Goal: Task Accomplishment & Management: Manage account settings

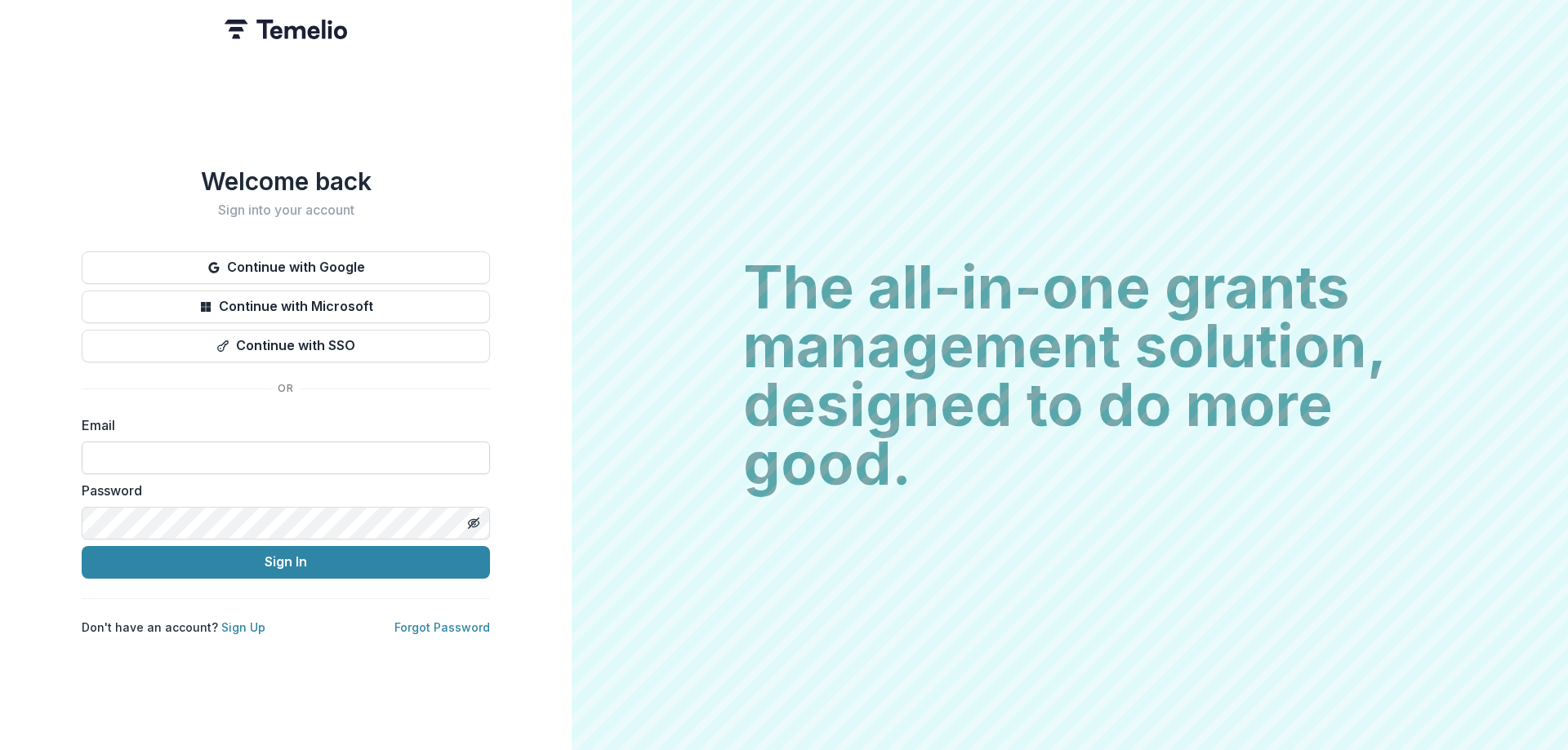
click at [255, 442] on input at bounding box center [286, 457] width 408 height 33
type input "**********"
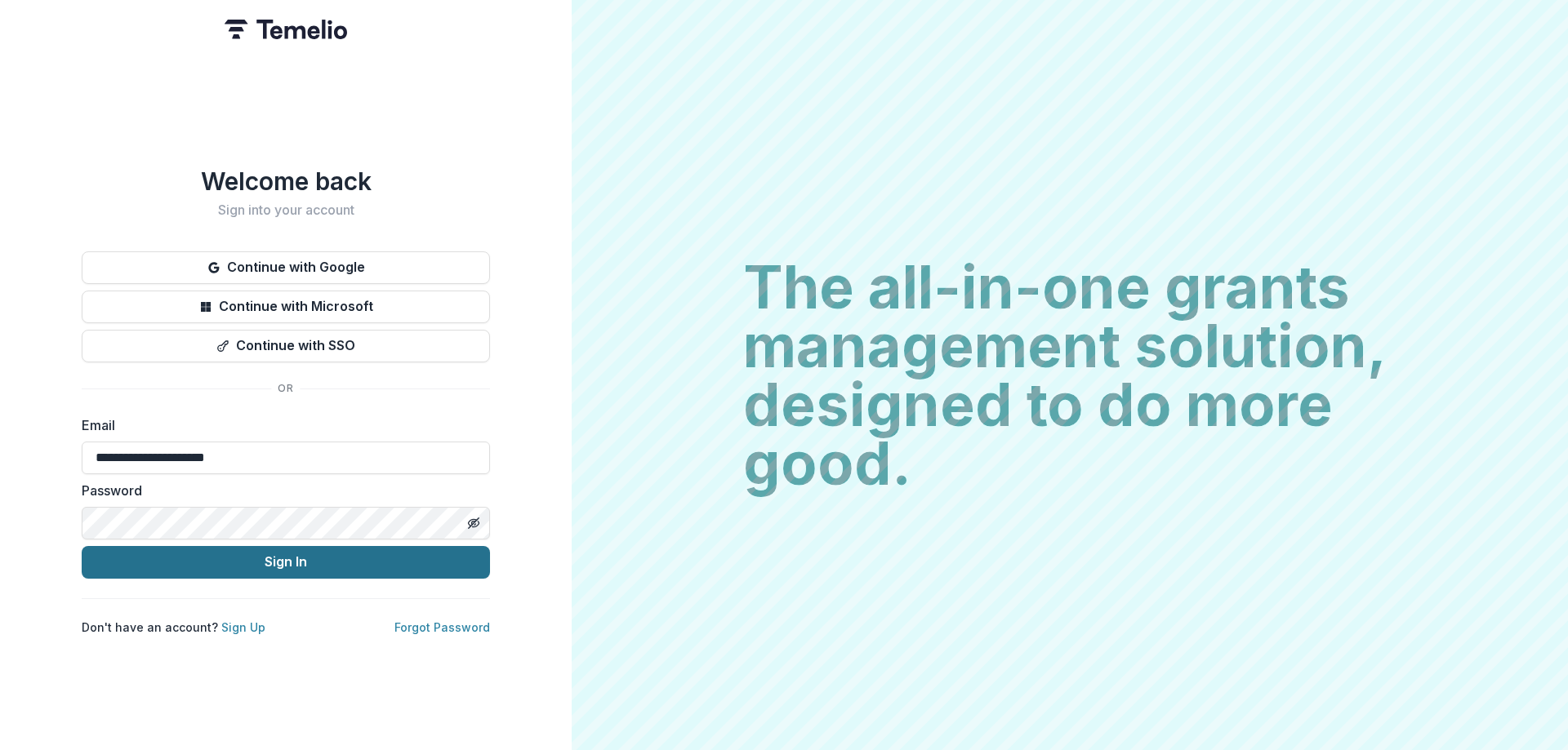
click at [265, 556] on button "Sign In" at bounding box center [286, 562] width 408 height 33
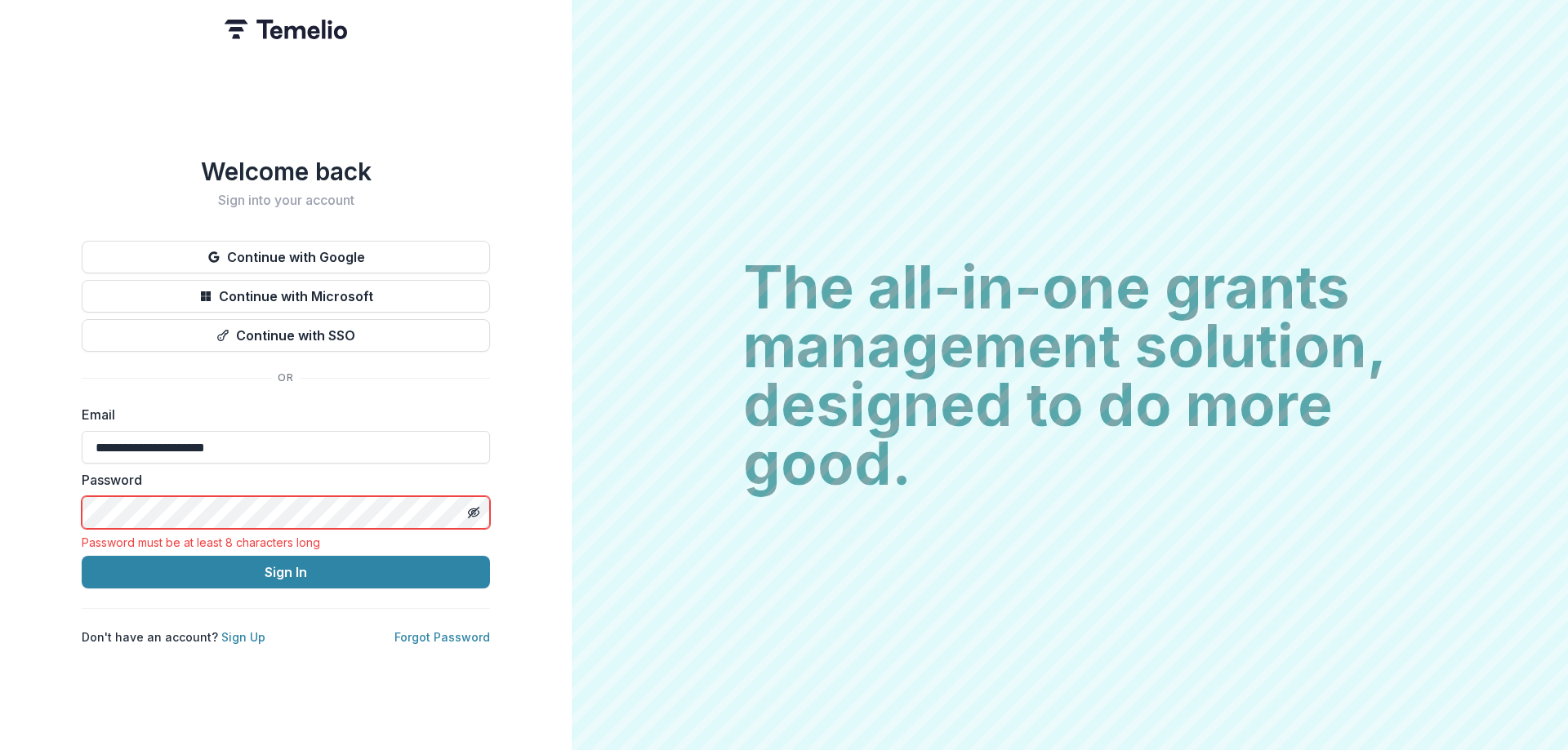
click at [0, 477] on html "**********" at bounding box center [784, 375] width 1568 height 750
click at [0, 491] on html "**********" at bounding box center [784, 375] width 1568 height 750
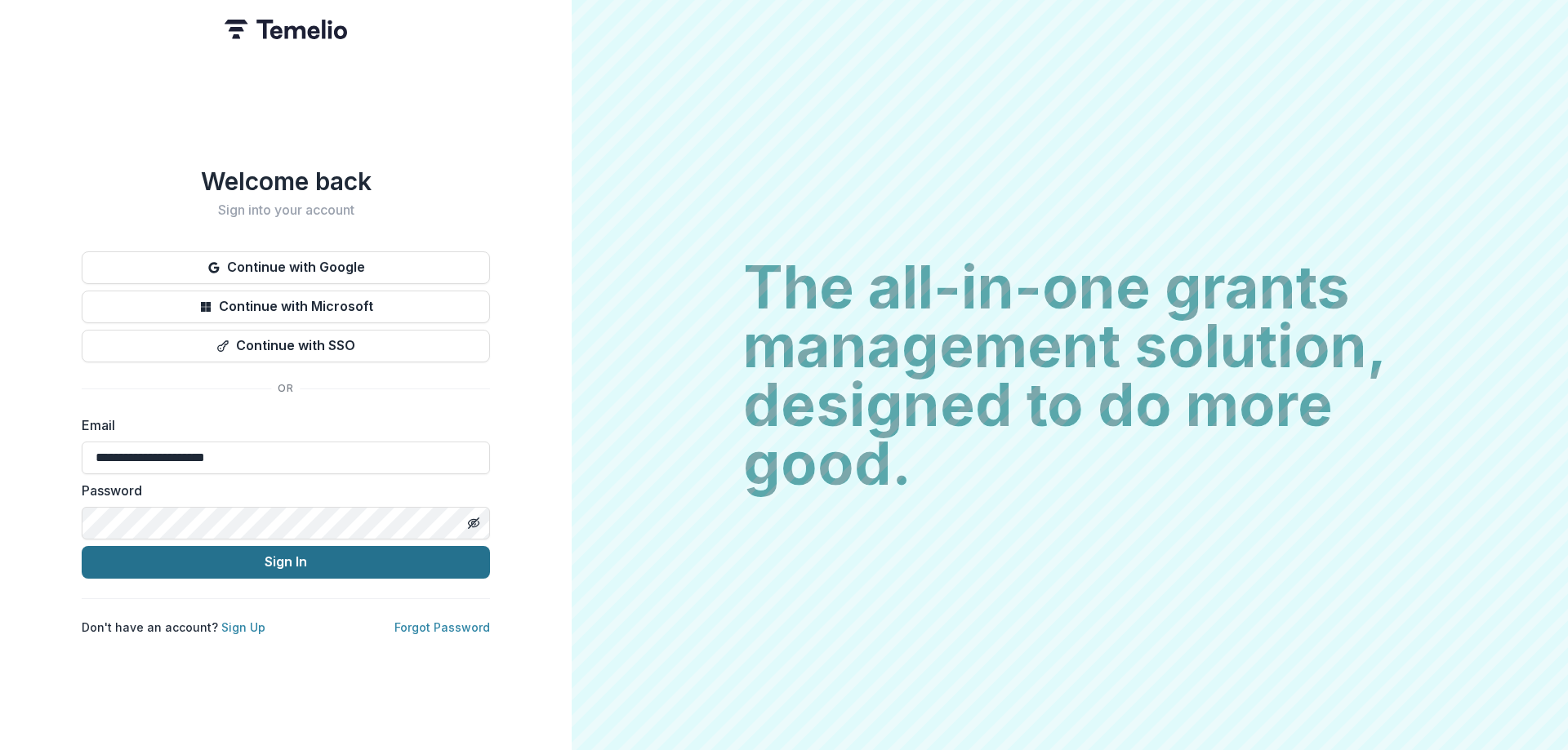
click at [263, 559] on button "Sign In" at bounding box center [286, 562] width 408 height 33
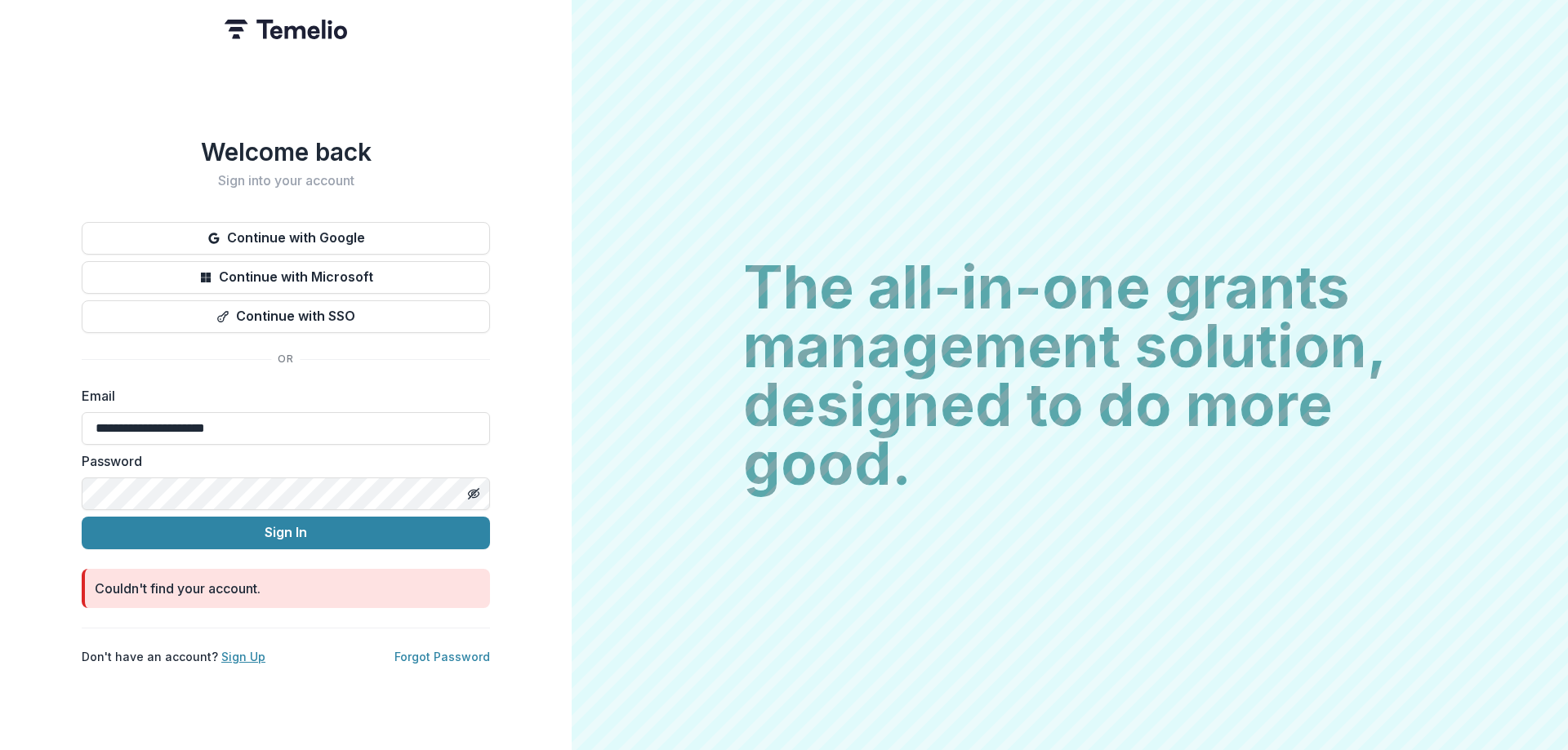
click at [243, 649] on link "Sign Up" at bounding box center [243, 656] width 44 height 14
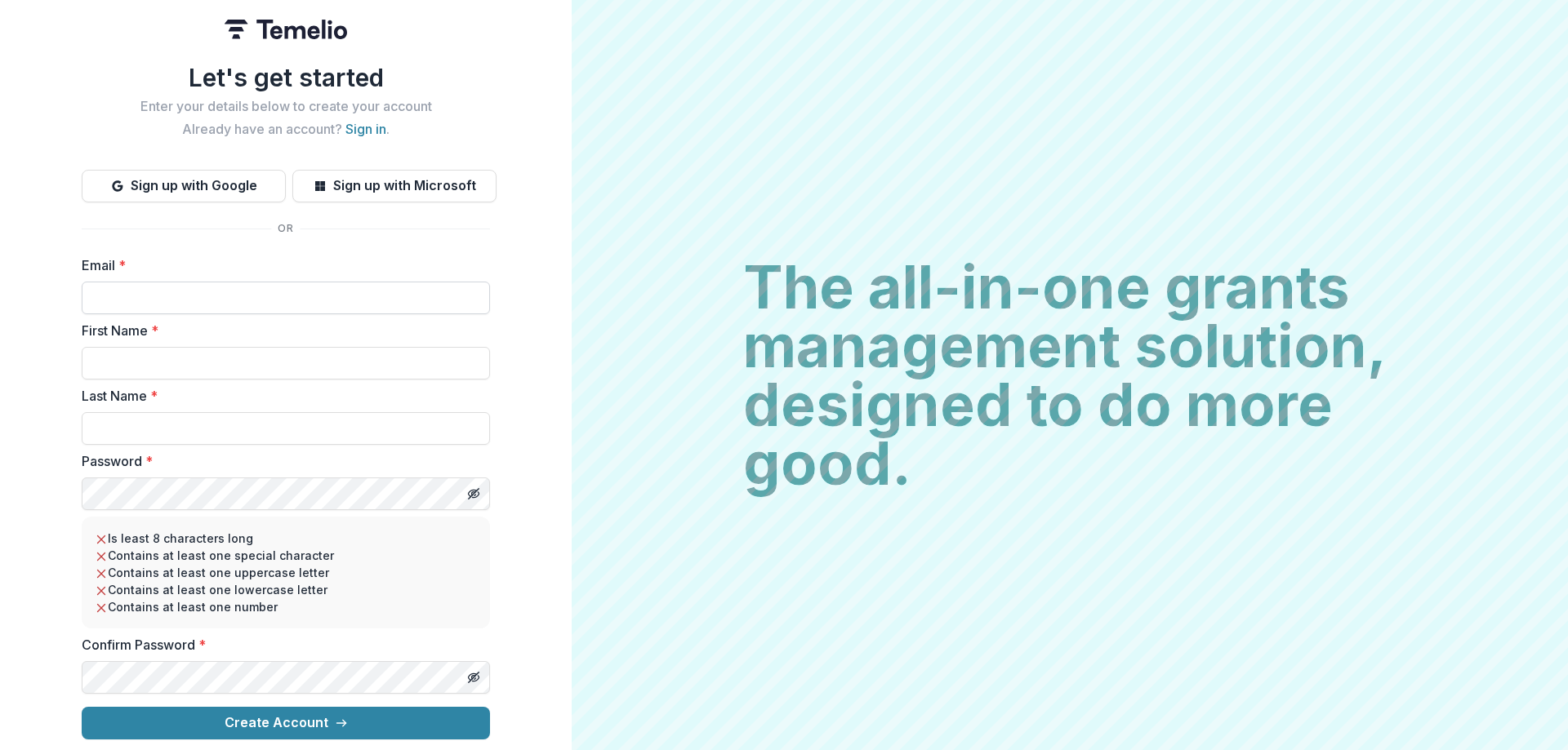
click at [179, 289] on input "Email *" at bounding box center [286, 298] width 408 height 33
type input "**********"
click at [160, 354] on input "First Name *" at bounding box center [286, 363] width 408 height 33
type input "*****"
type input "********"
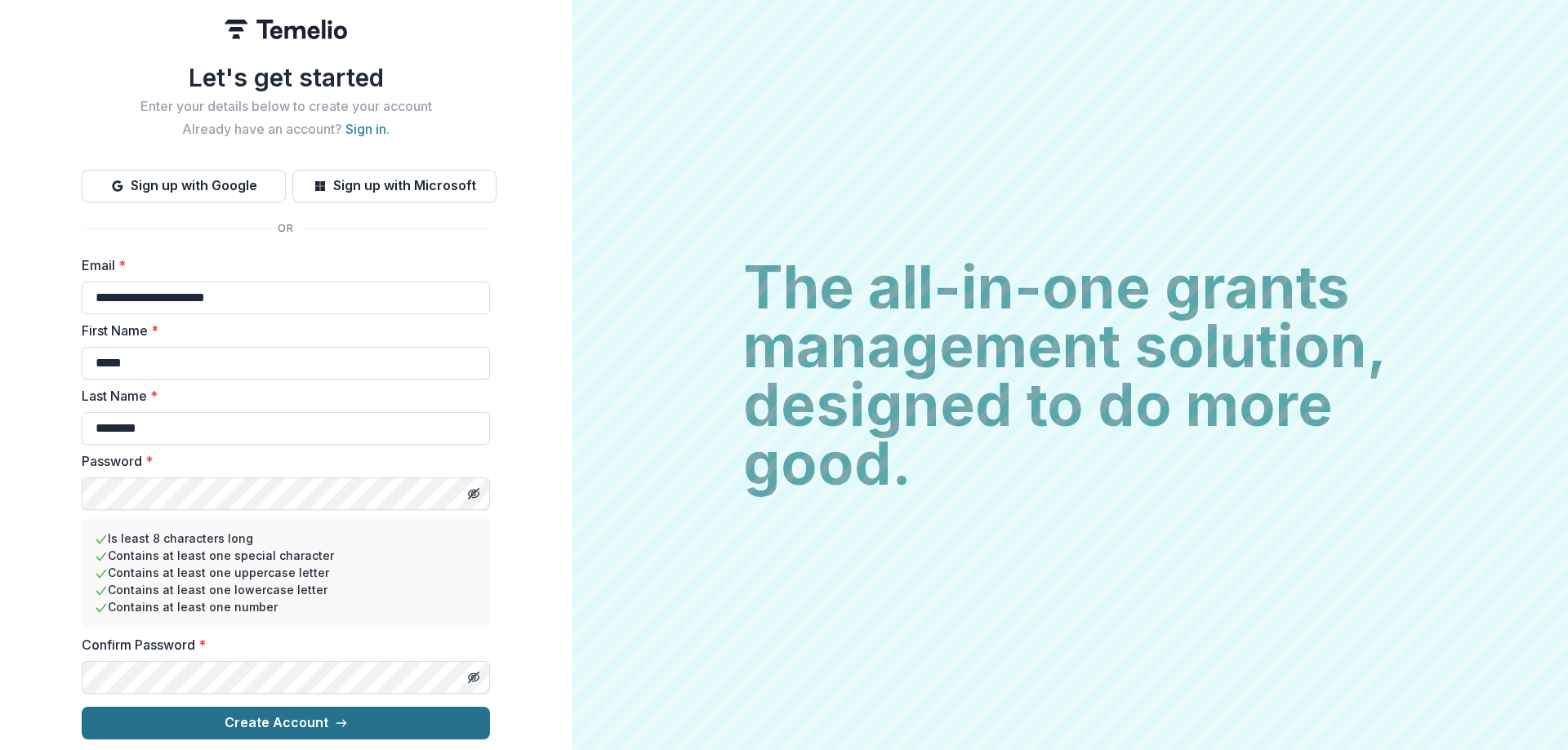
click at [304, 717] on button "Create Account" at bounding box center [286, 722] width 408 height 33
click at [321, 711] on button "Create Account" at bounding box center [286, 722] width 408 height 33
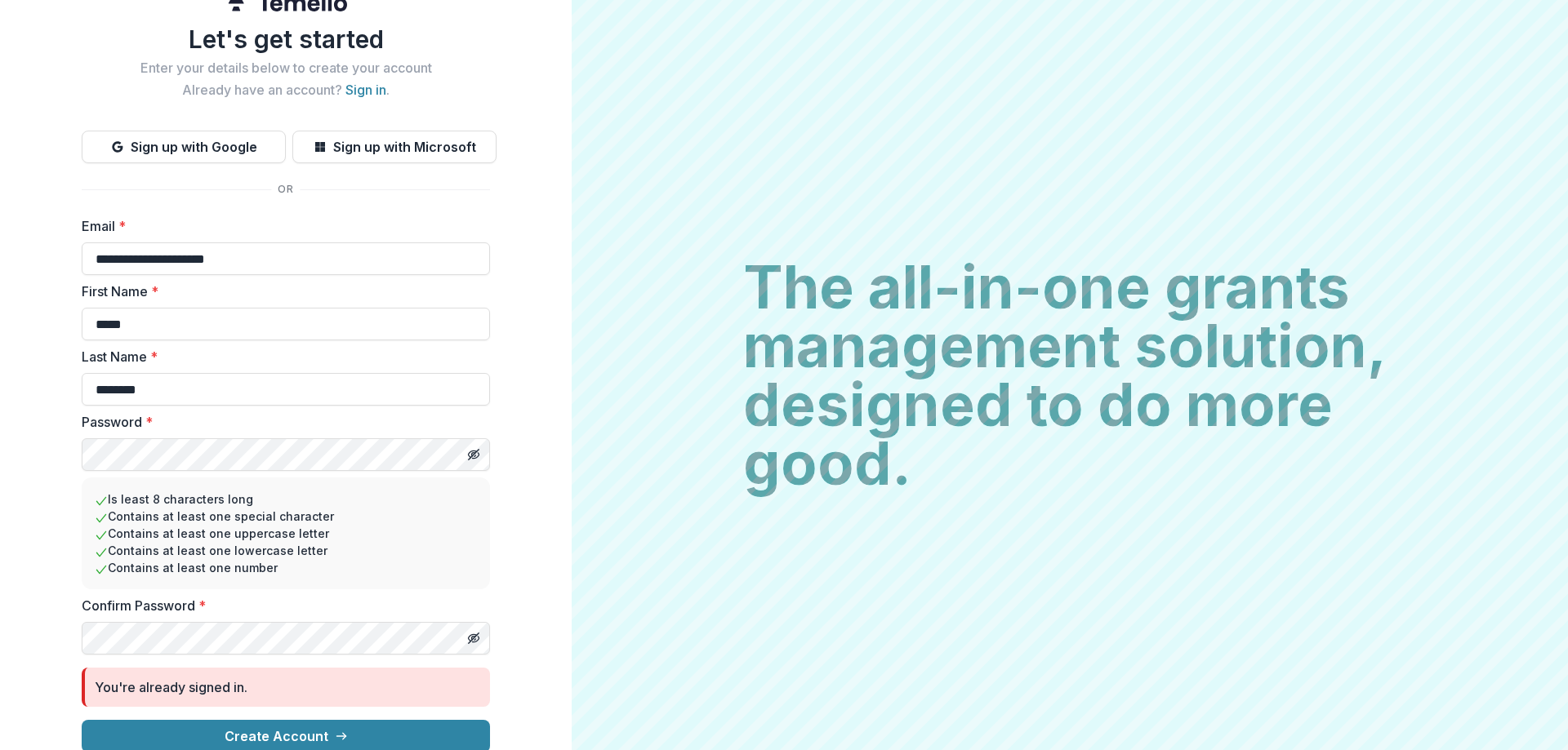
scroll to position [43, 0]
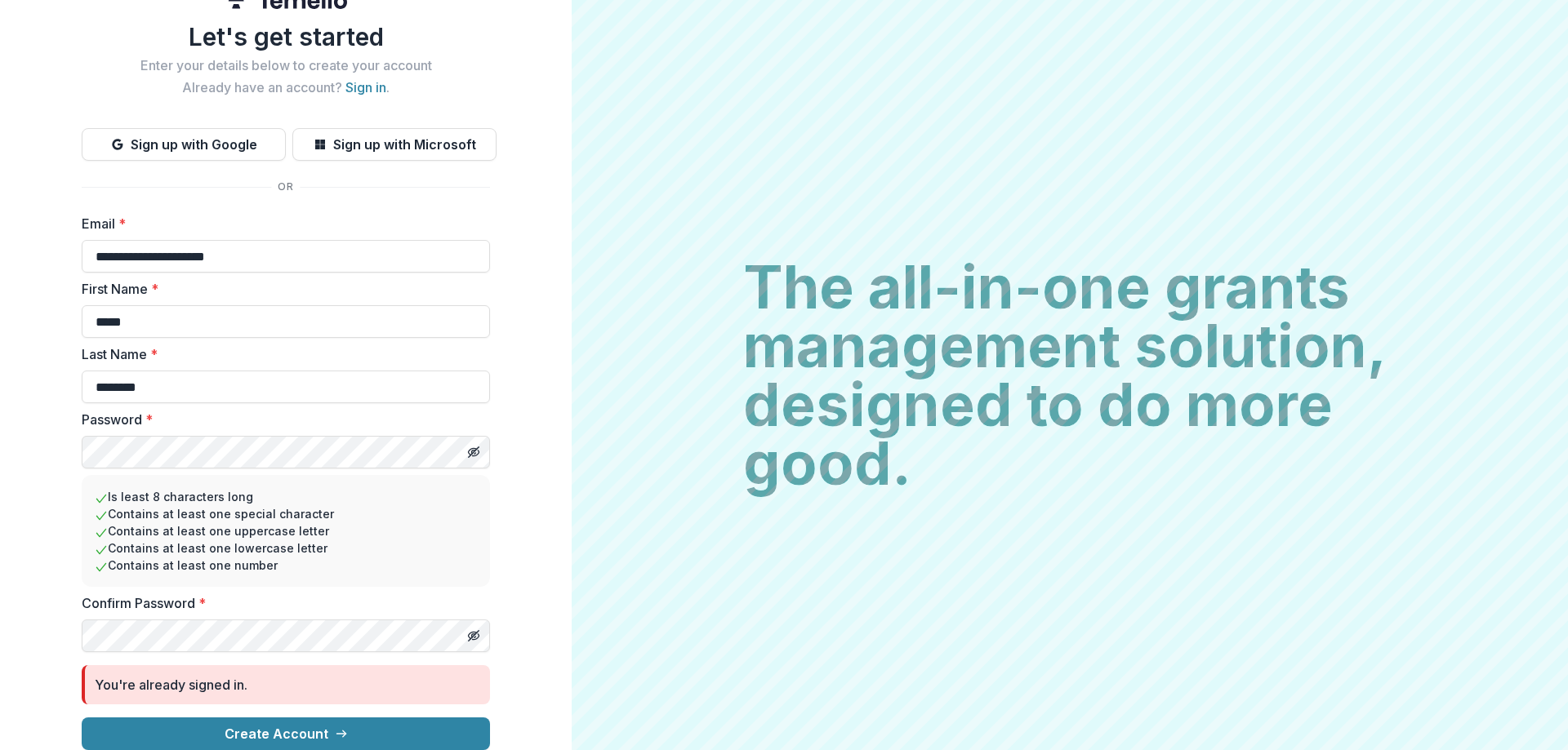
click at [209, 675] on div "You're already signed in." at bounding box center [171, 685] width 153 height 20
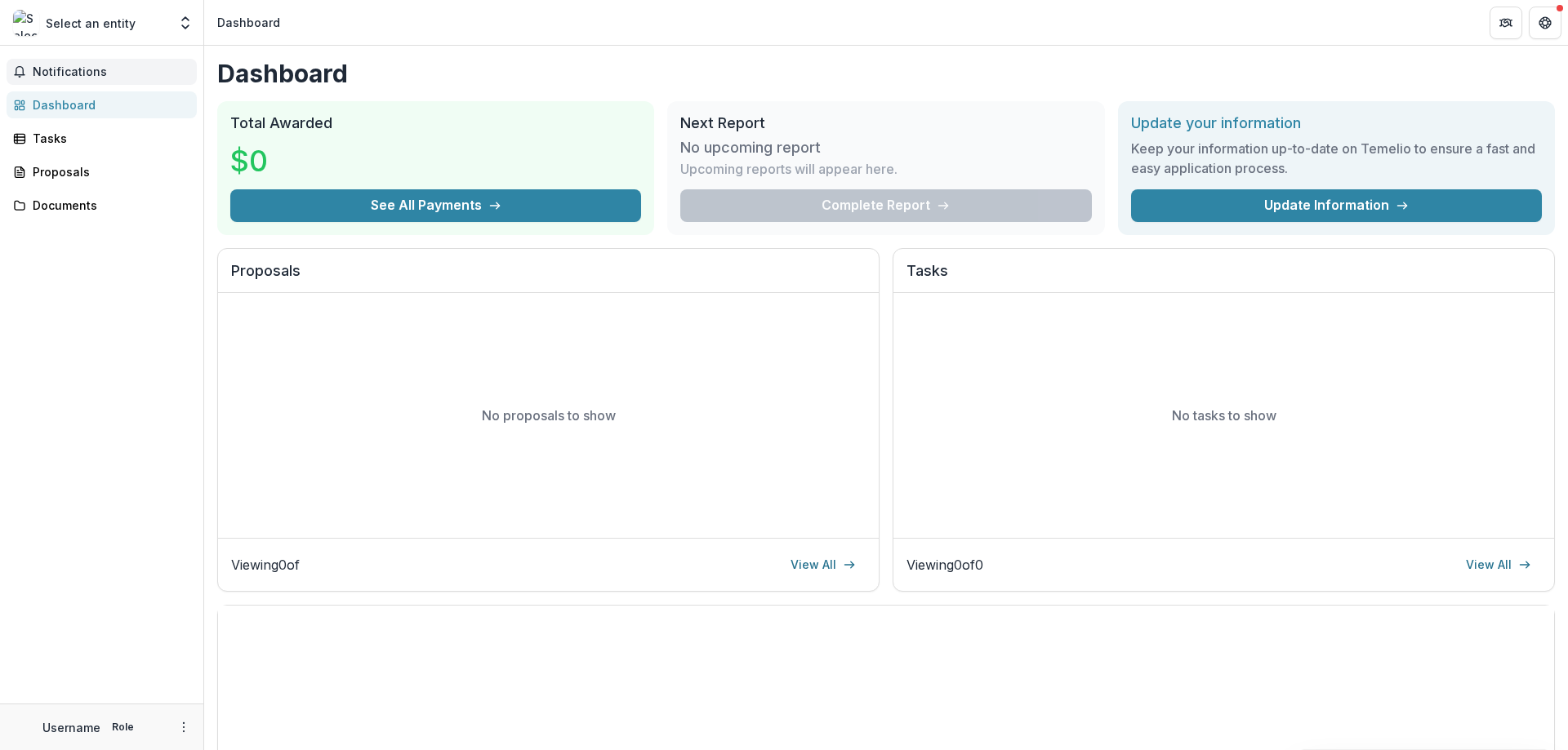
click at [75, 66] on span "Notifications" at bounding box center [111, 72] width 158 height 14
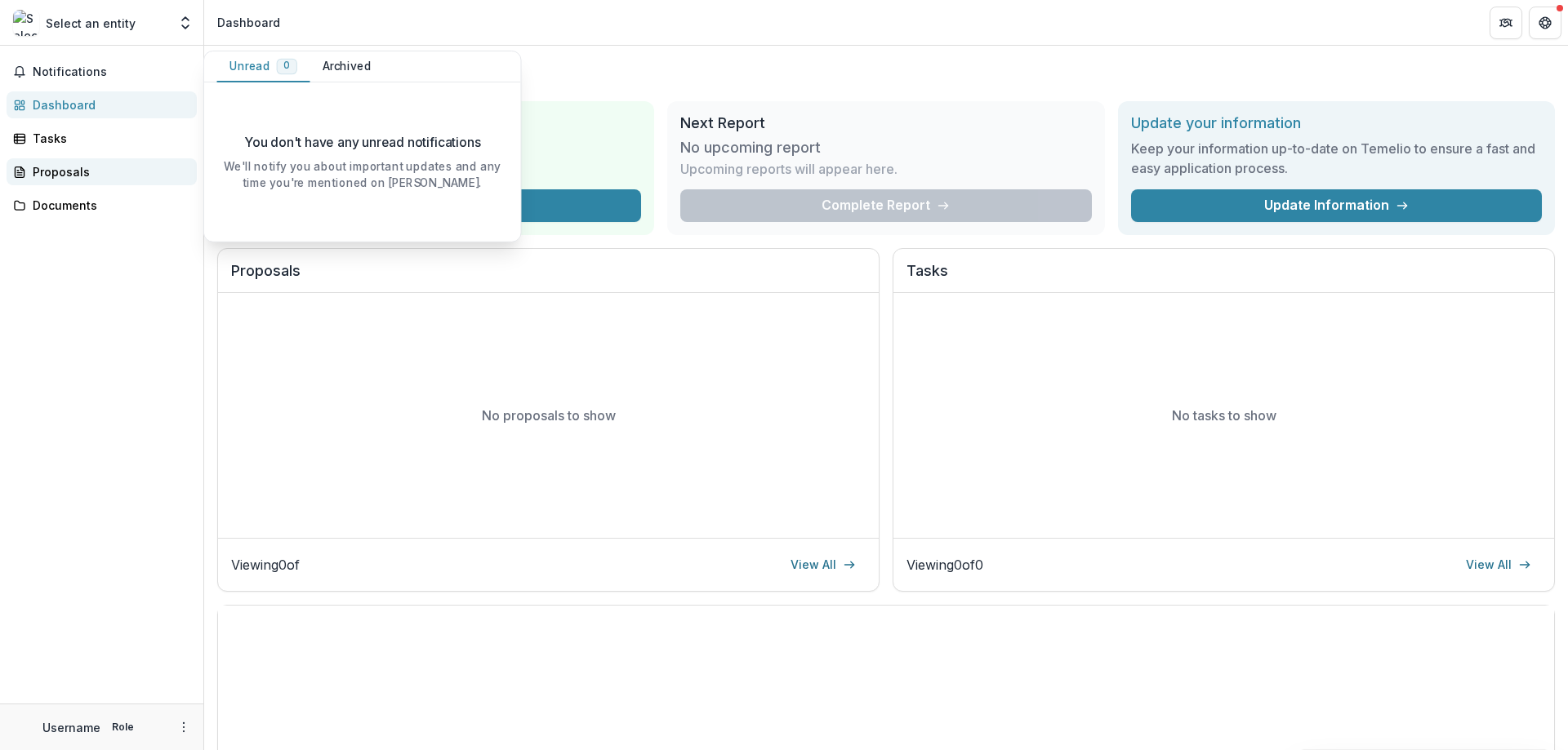
click at [67, 173] on div "Proposals" at bounding box center [107, 171] width 151 height 17
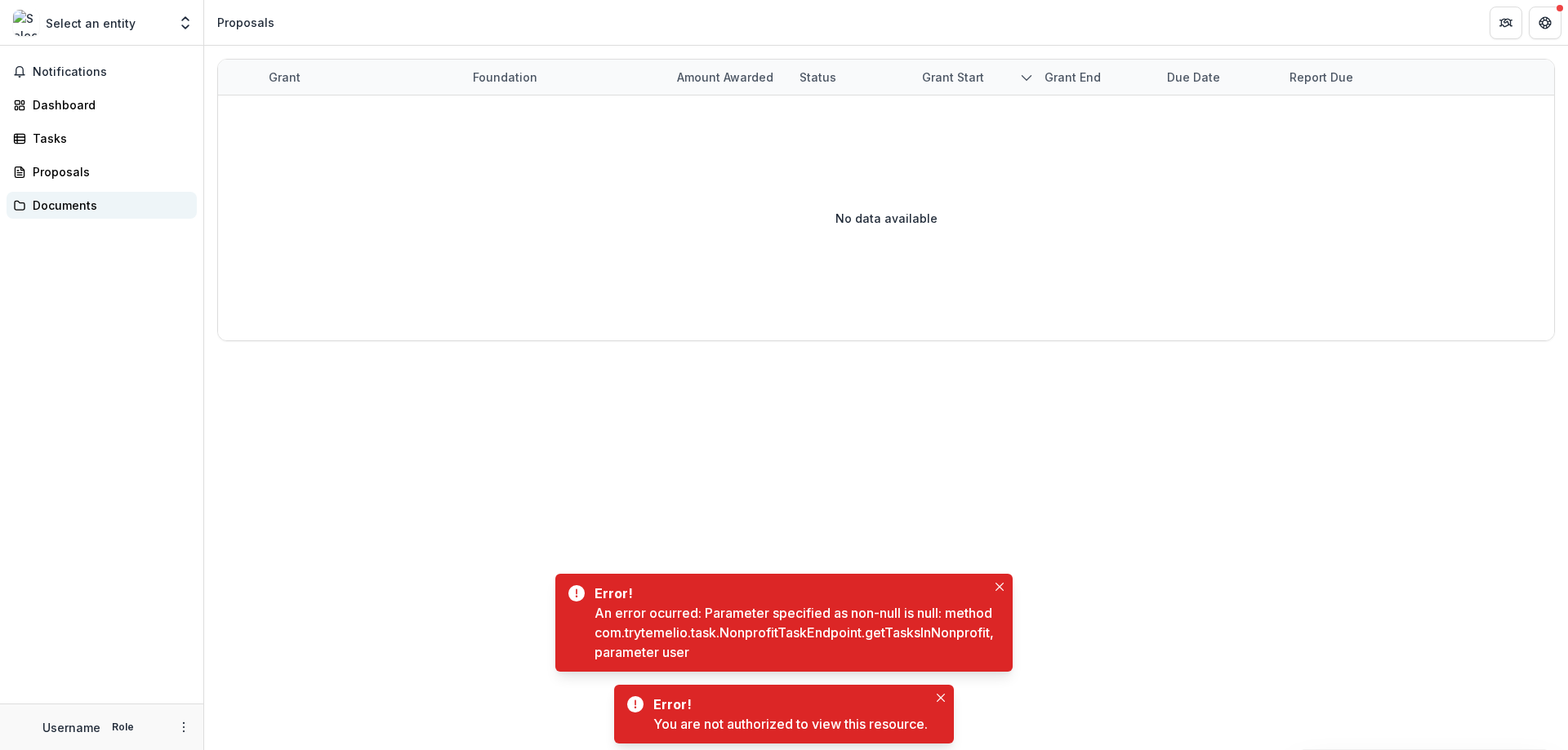
click at [48, 207] on div "Documents" at bounding box center [107, 205] width 151 height 17
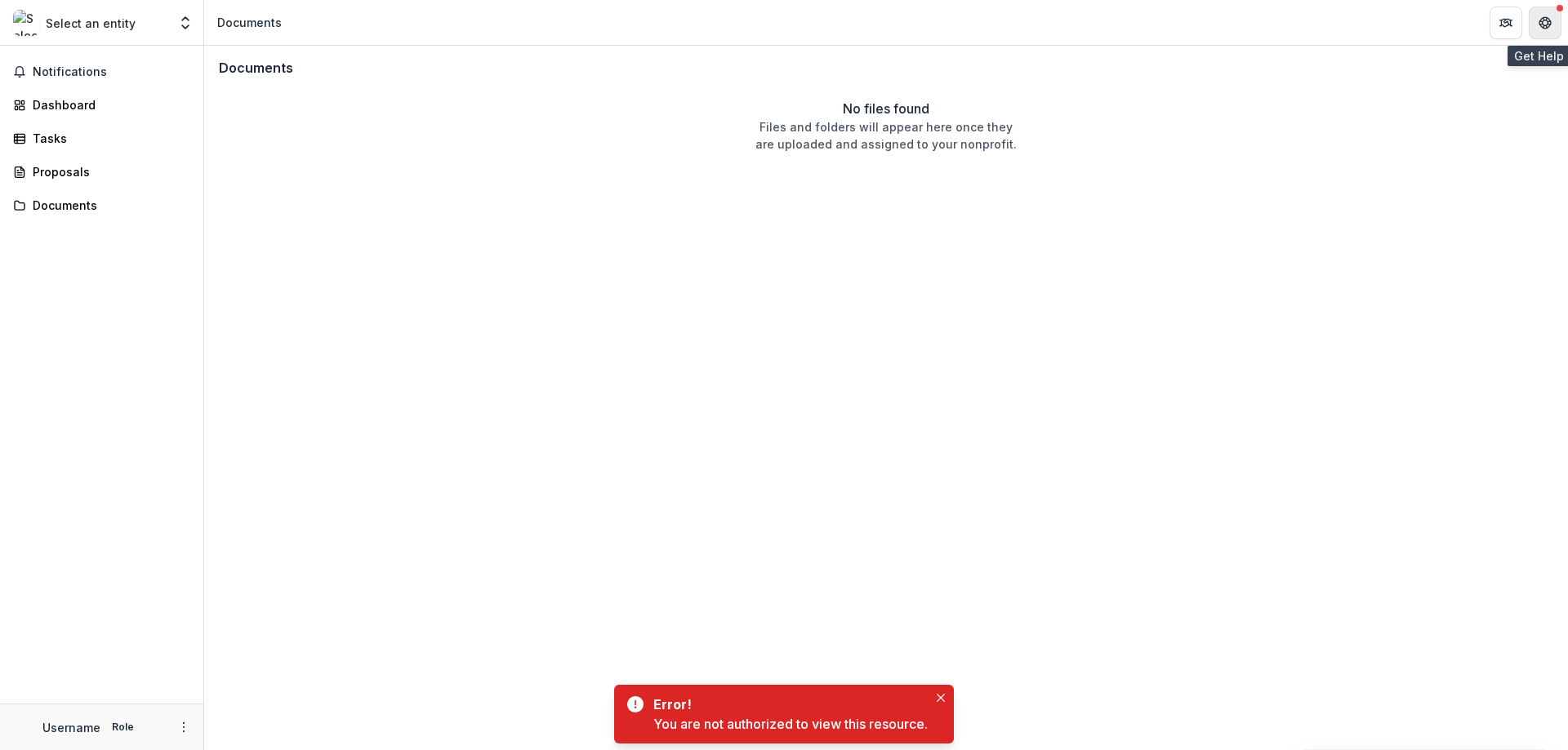
click at [1543, 24] on icon "Get Help" at bounding box center [1544, 23] width 13 height 13
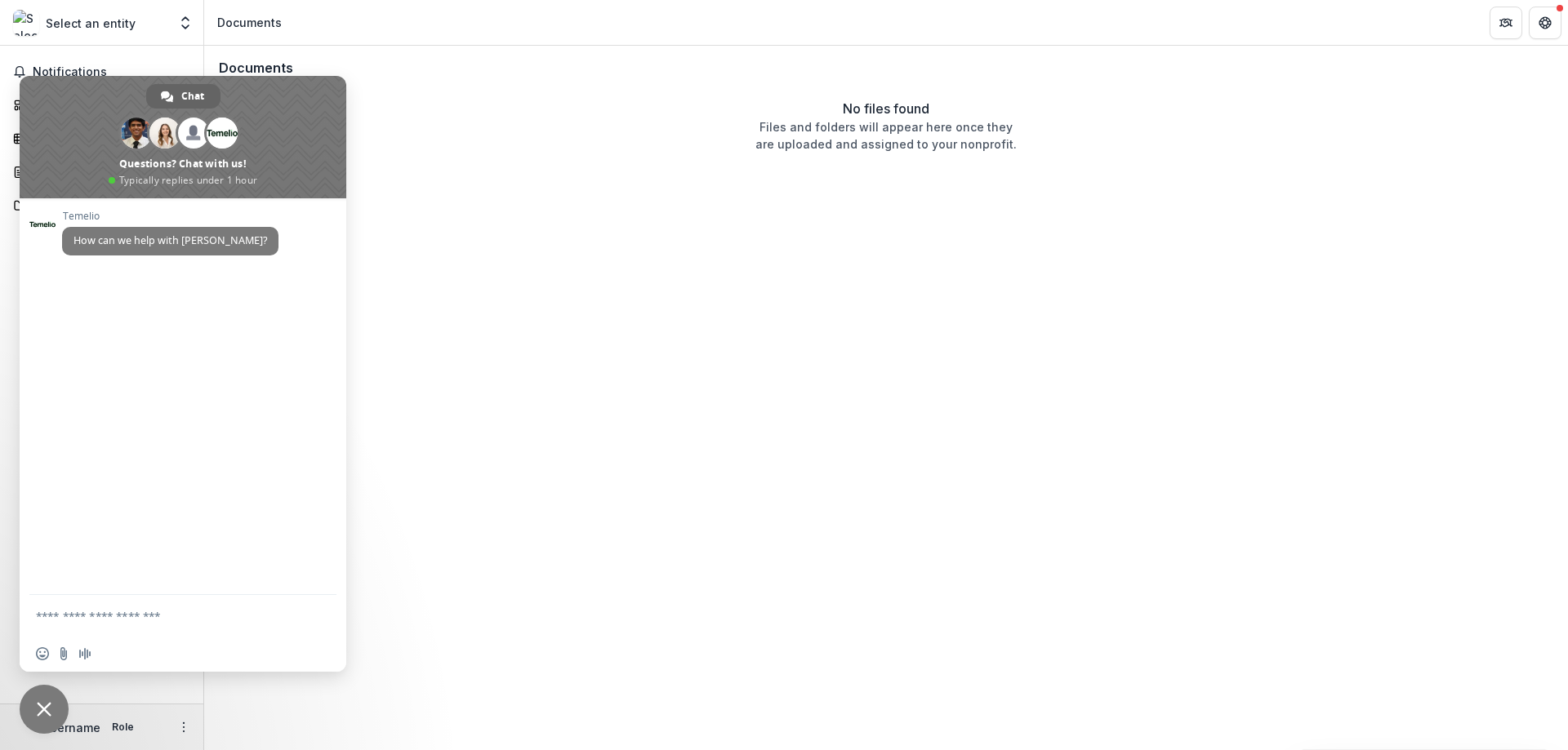
click at [36, 707] on span "Close chat" at bounding box center [44, 710] width 49 height 49
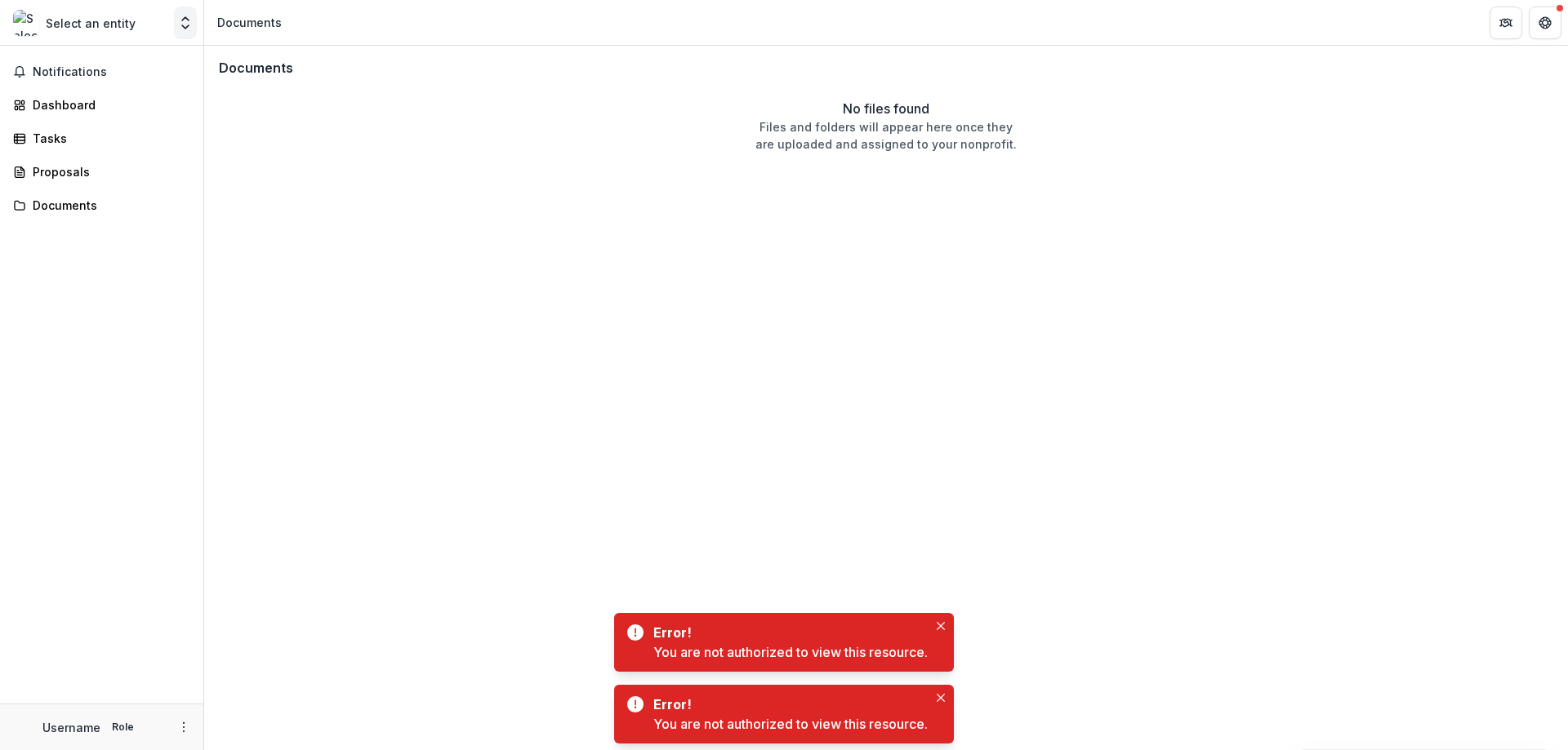
click at [182, 22] on icon "Open entity switcher" at bounding box center [185, 23] width 17 height 17
click at [187, 14] on button "Open entity switcher" at bounding box center [184, 23] width 23 height 33
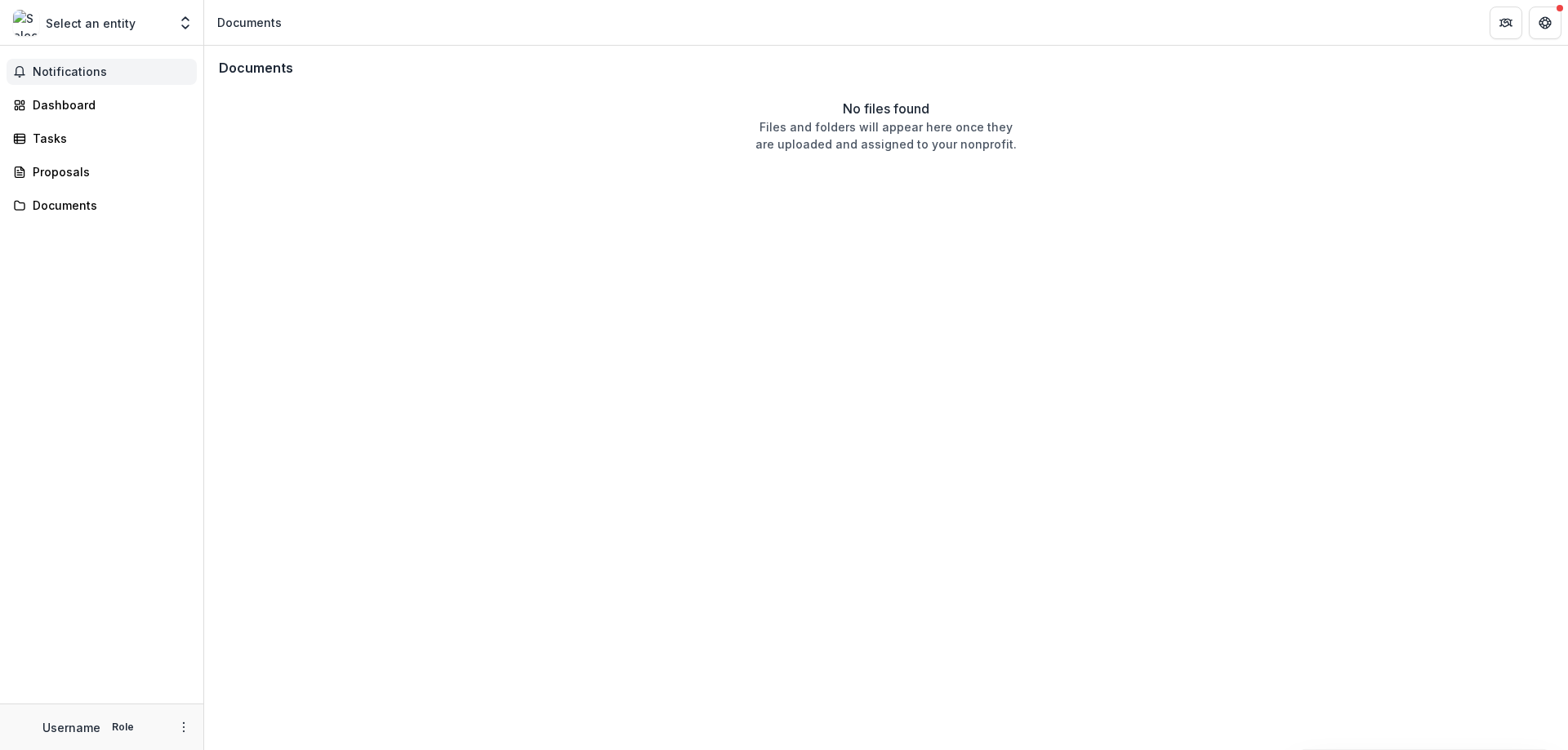
click at [105, 71] on span "Notifications" at bounding box center [111, 72] width 158 height 14
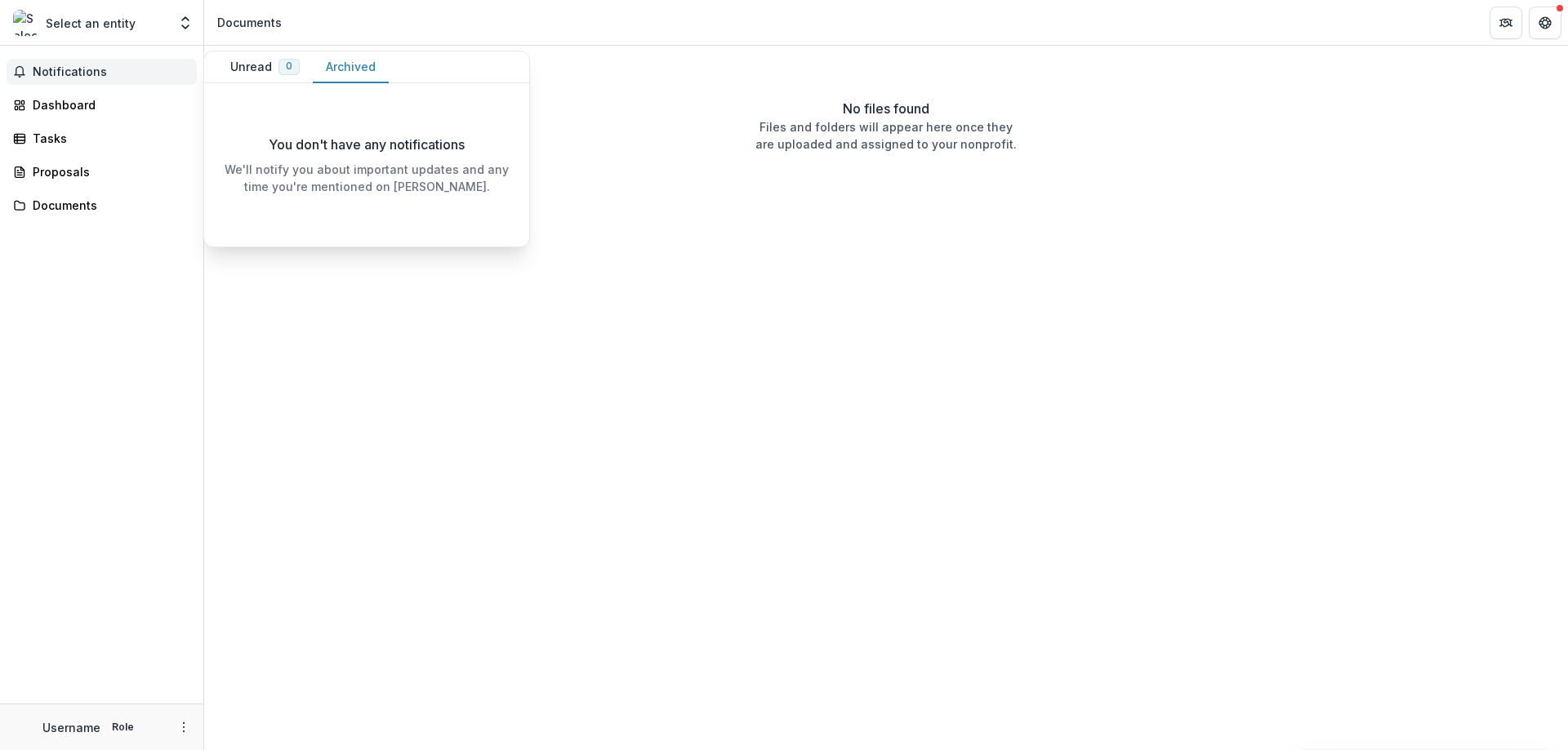
click at [348, 64] on button "Archived" at bounding box center [350, 67] width 76 height 32
click at [26, 22] on img at bounding box center [26, 23] width 26 height 26
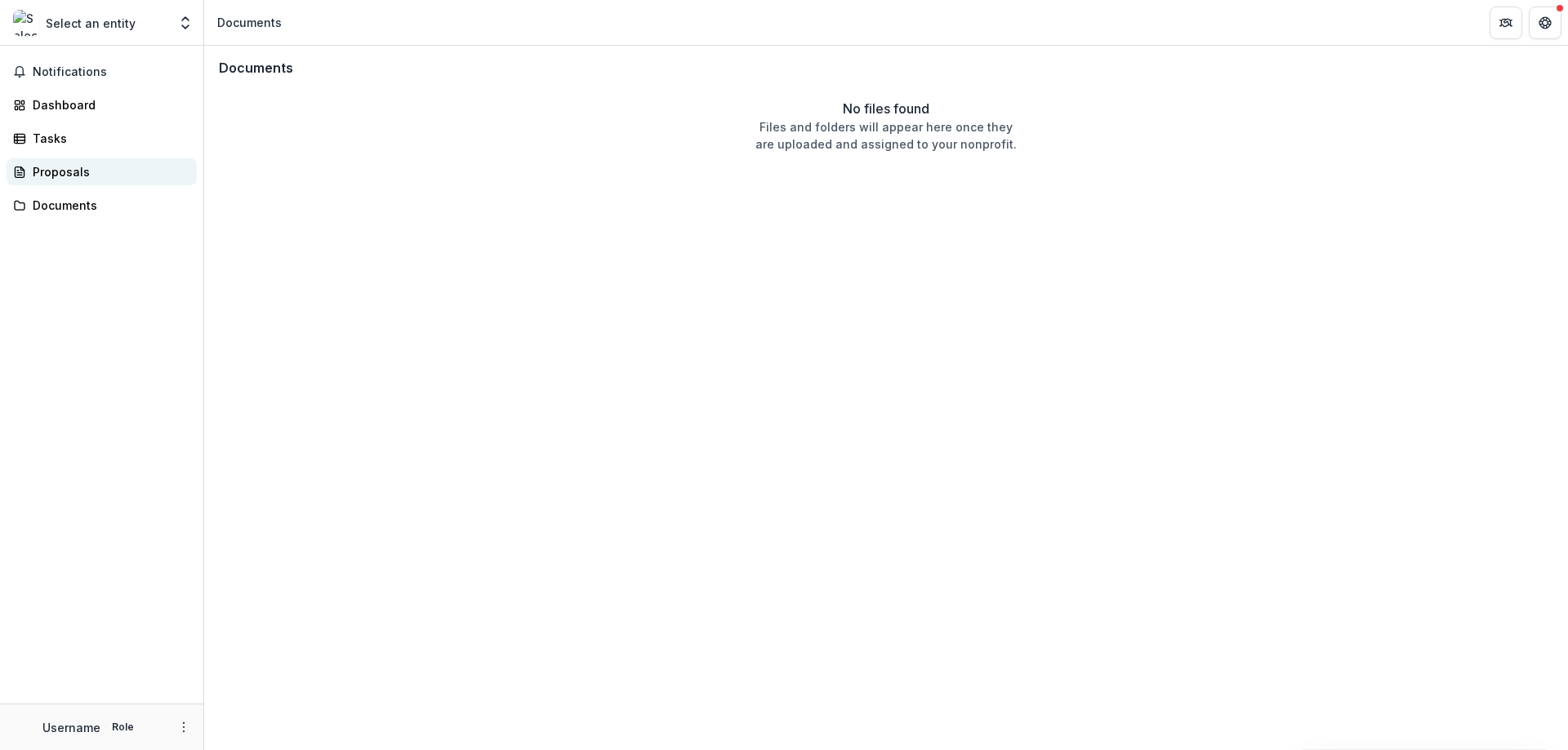
click at [80, 176] on div "Proposals" at bounding box center [107, 171] width 151 height 17
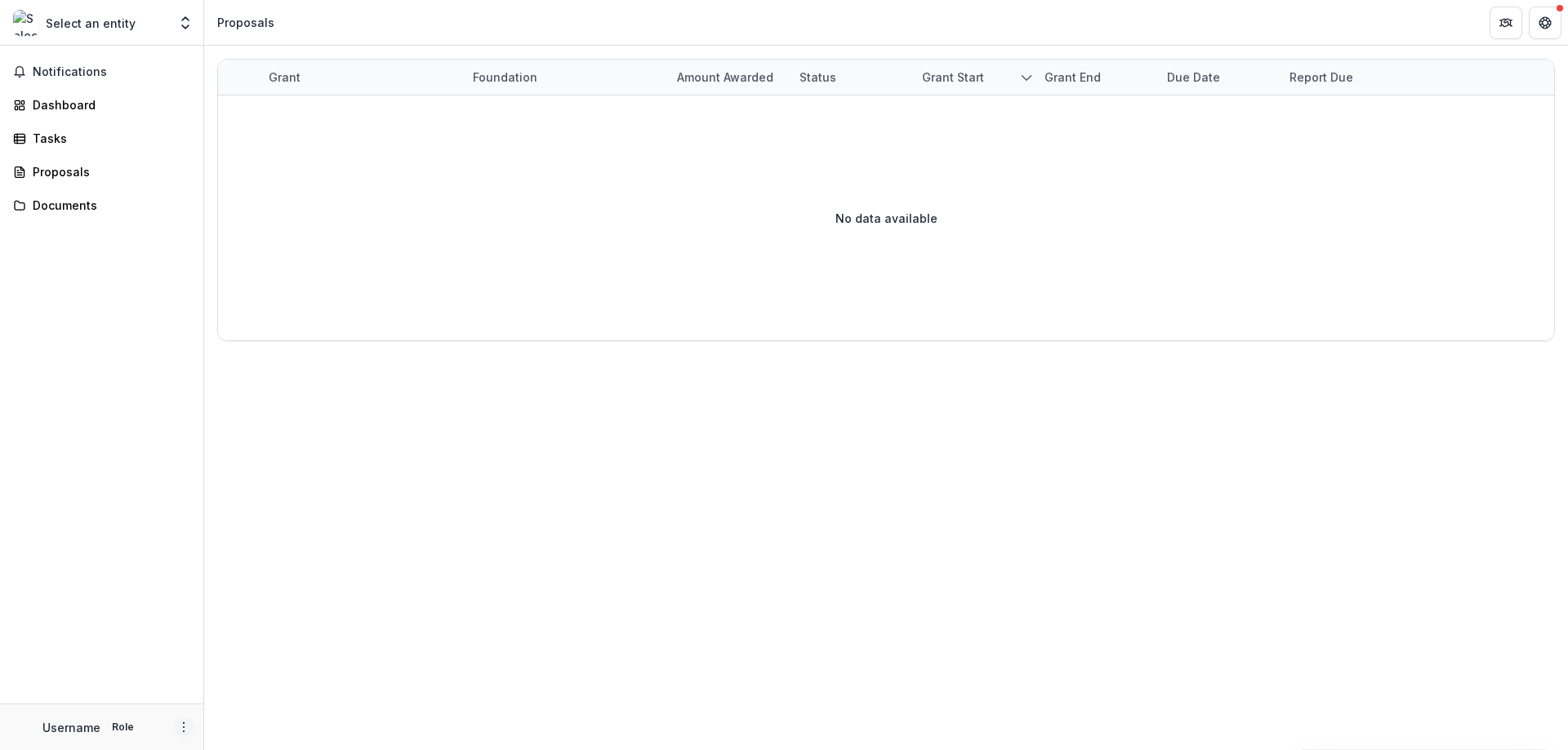
click at [179, 722] on icon "More" at bounding box center [183, 726] width 13 height 13
click at [256, 696] on link "Settings" at bounding box center [291, 692] width 175 height 27
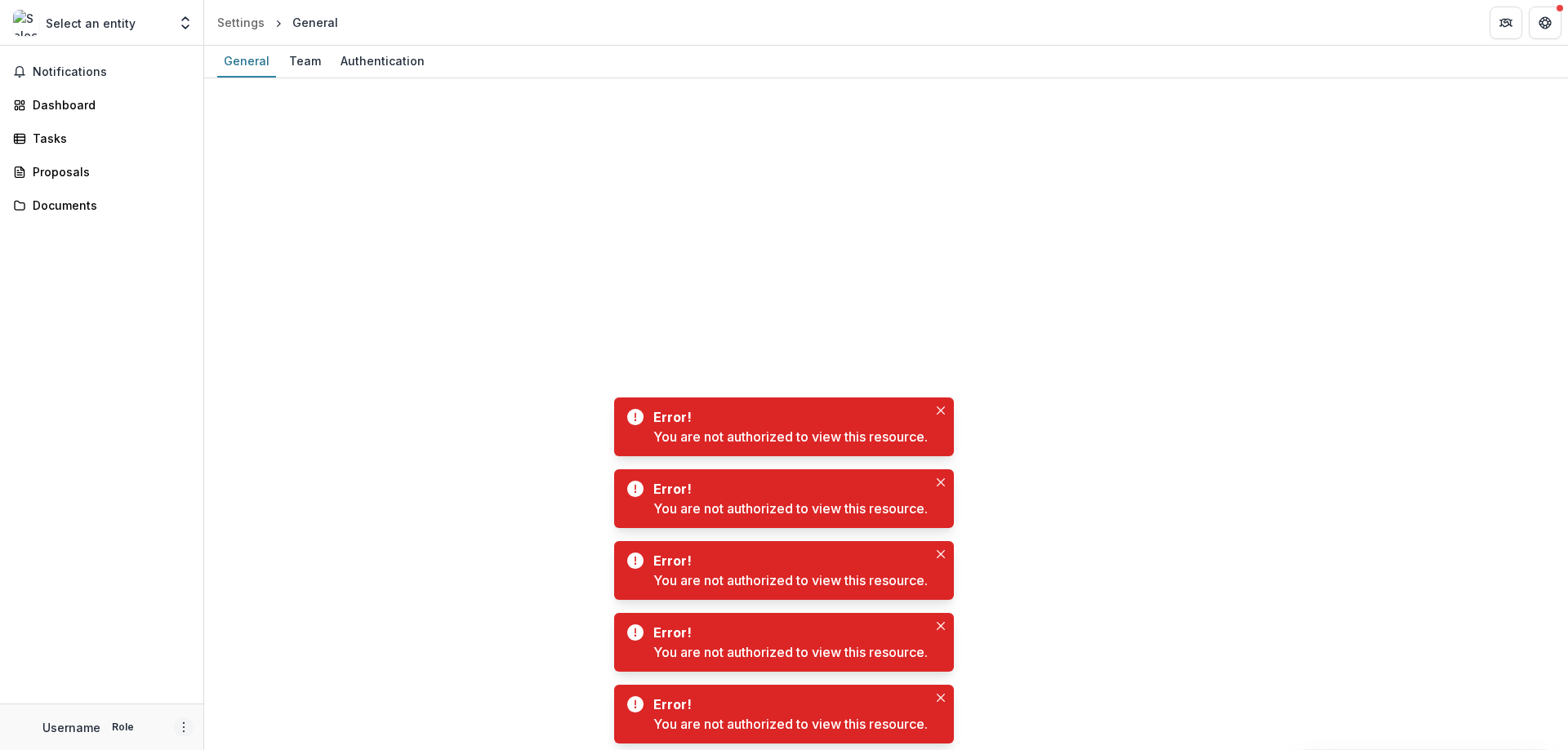
click at [182, 728] on icon "More" at bounding box center [183, 726] width 13 height 13
click at [249, 662] on link "Help Center" at bounding box center [291, 665] width 175 height 27
